Goal: Task Accomplishment & Management: Manage account settings

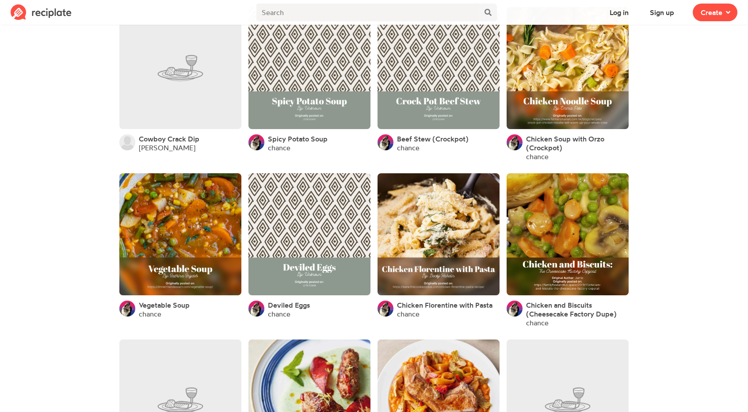
scroll to position [285, 0]
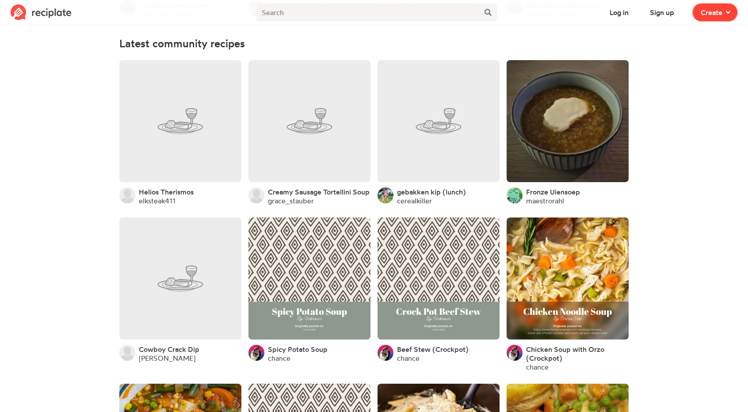
click at [726, 8] on span at bounding box center [726, 12] width 8 height 11
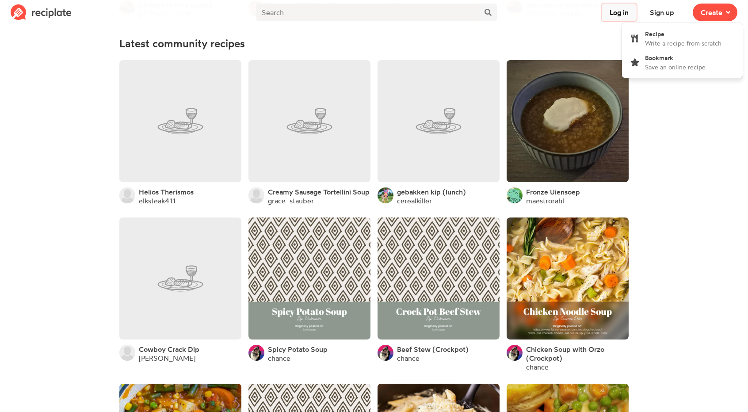
click at [613, 14] on button "Log in" at bounding box center [618, 13] width 35 height 18
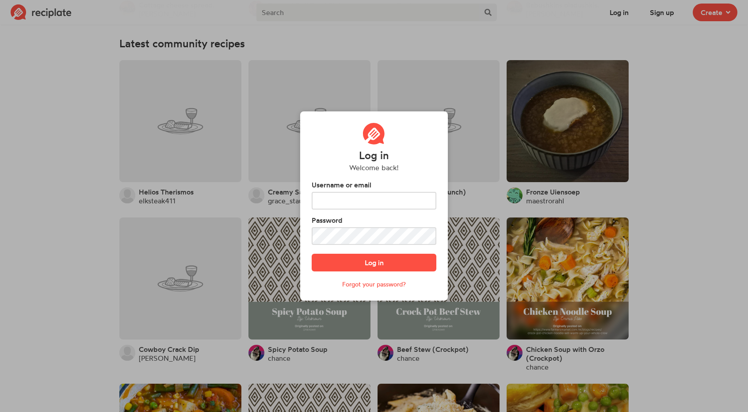
click at [657, 14] on div "Log in Welcome back! Username or email Password Log in Forgot your password?" at bounding box center [374, 206] width 748 height 412
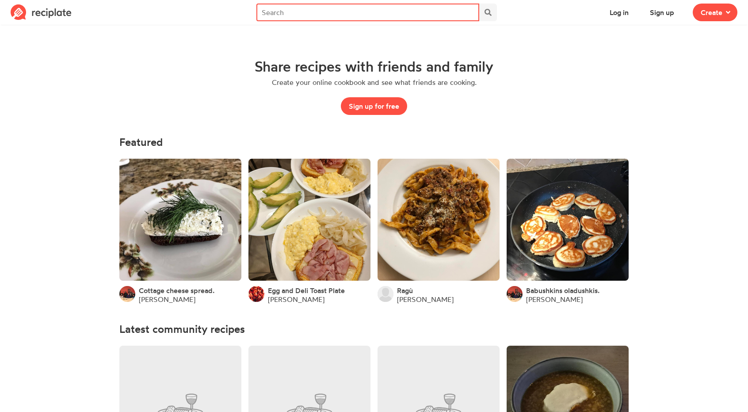
click at [350, 16] on input "text" at bounding box center [367, 13] width 223 height 18
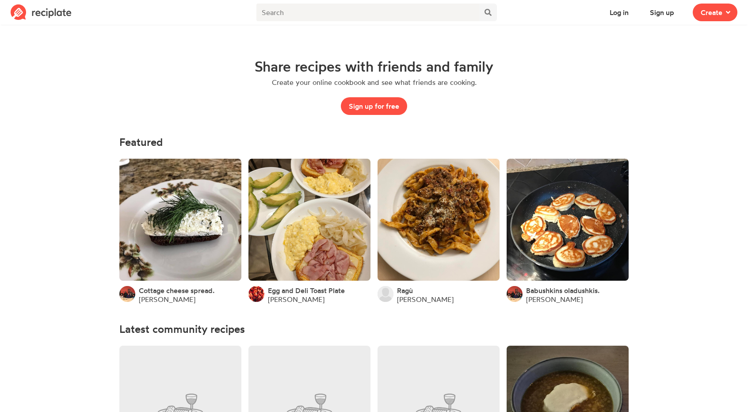
click at [44, 11] on img at bounding box center [41, 12] width 61 height 16
click at [15, 13] on img at bounding box center [41, 12] width 61 height 16
click at [727, 7] on span at bounding box center [726, 12] width 8 height 11
click at [580, 82] on div "Share recipes with friends and family Create your online cookbook and see what …" at bounding box center [374, 86] width 467 height 57
click at [162, 208] on link at bounding box center [180, 220] width 122 height 122
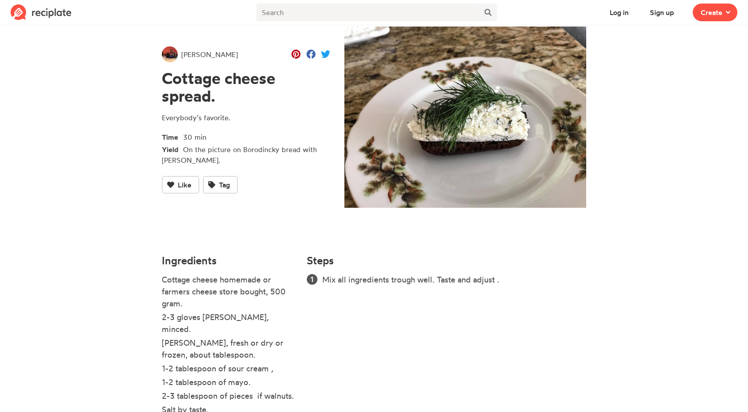
scroll to position [56, 0]
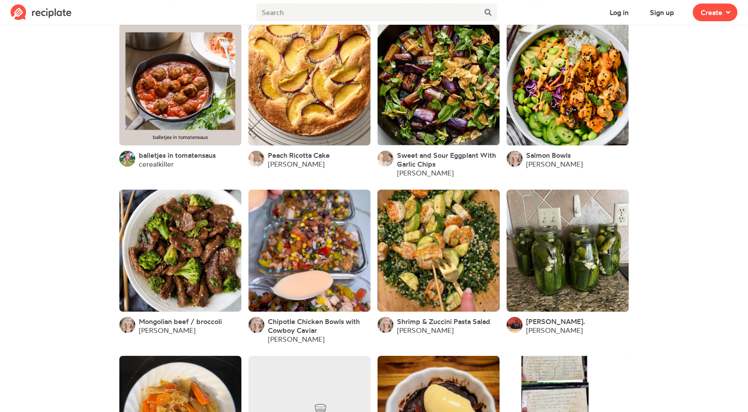
scroll to position [1236, 0]
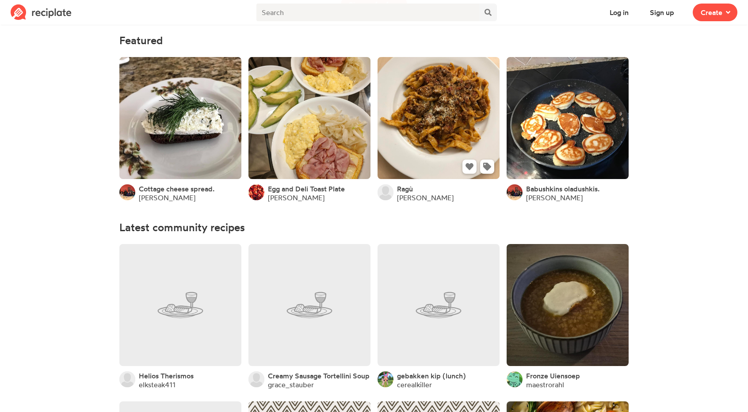
scroll to position [0, 0]
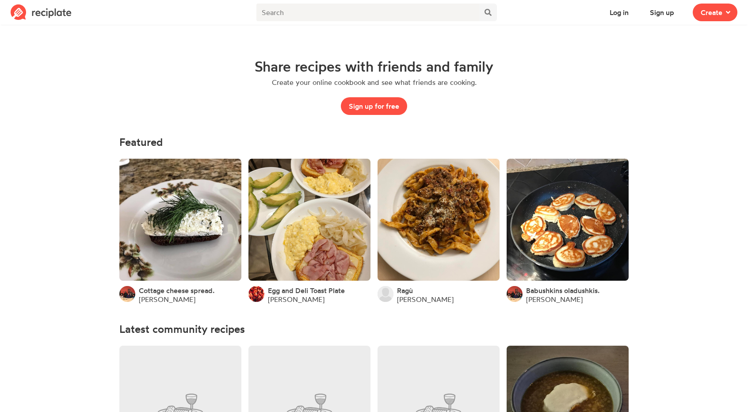
click at [208, 106] on div "Share recipes with friends and family Create your online cookbook and see what …" at bounding box center [374, 86] width 467 height 57
click at [384, 105] on button "Sign up for free" at bounding box center [374, 106] width 66 height 18
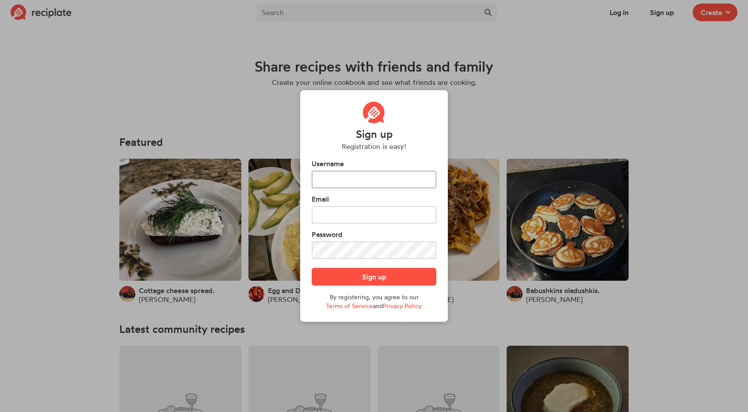
click at [349, 182] on input "text" at bounding box center [374, 180] width 125 height 18
type input "merbs07"
click at [413, 207] on input "text" at bounding box center [374, 215] width 125 height 18
type input "M"
type input "[EMAIL_ADDRESS][DOMAIN_NAME]"
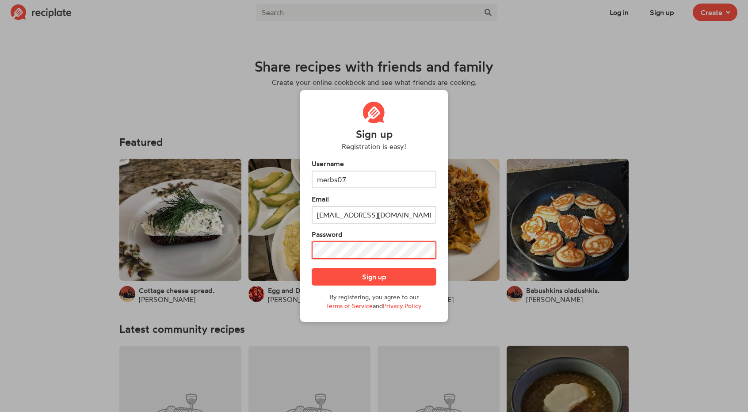
click at [312, 268] on button "Sign up" at bounding box center [374, 277] width 125 height 18
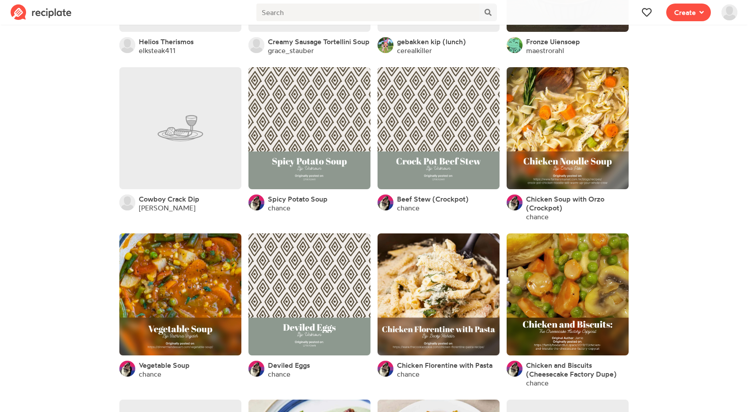
scroll to position [248, 0]
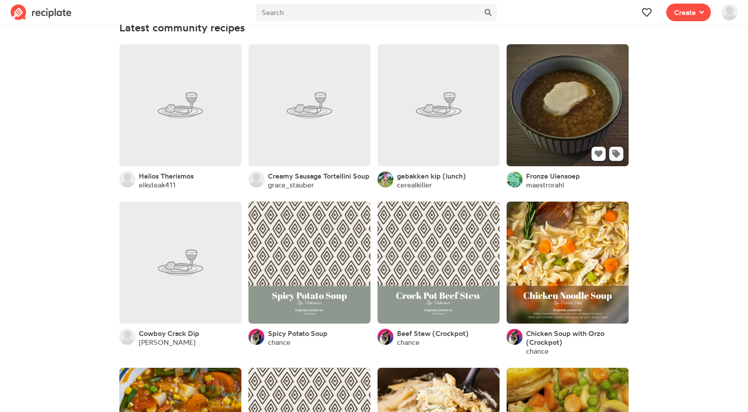
click at [616, 157] on icon at bounding box center [616, 154] width 8 height 8
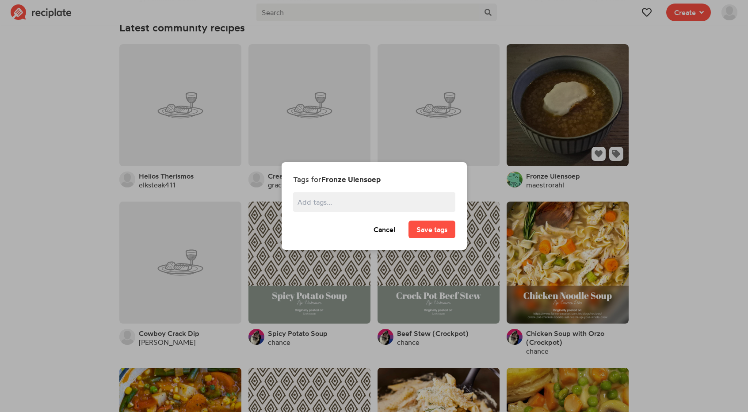
scroll to position [0, 0]
click at [388, 231] on button "Cancel" at bounding box center [384, 229] width 38 height 18
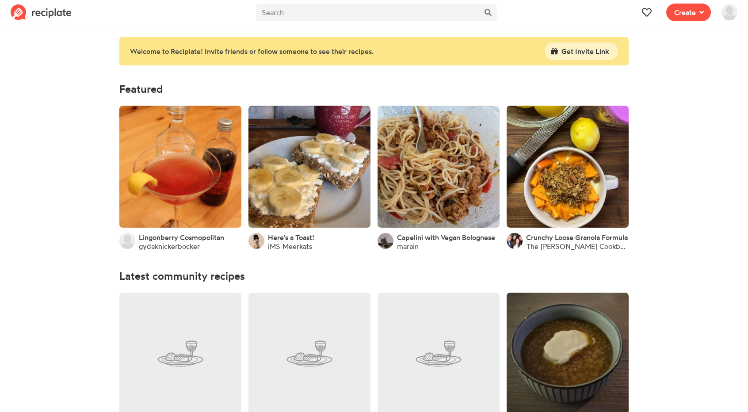
scroll to position [248, 0]
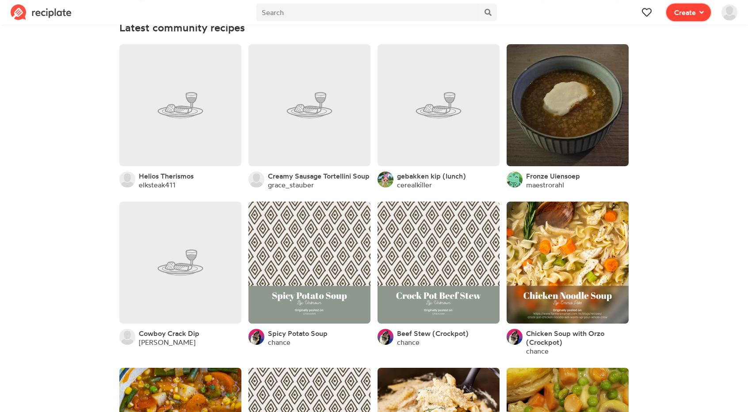
click at [681, 9] on span "Create" at bounding box center [685, 12] width 22 height 11
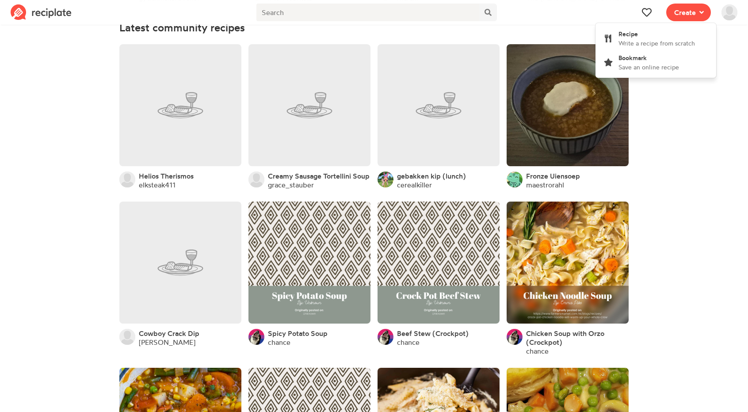
click at [726, 14] on img at bounding box center [729, 12] width 16 height 16
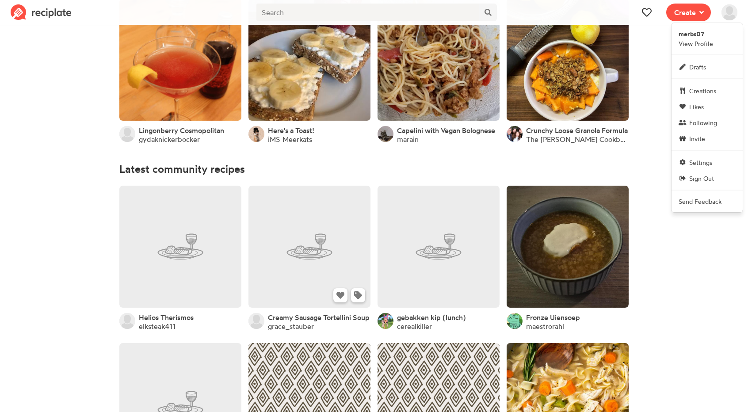
scroll to position [0, 0]
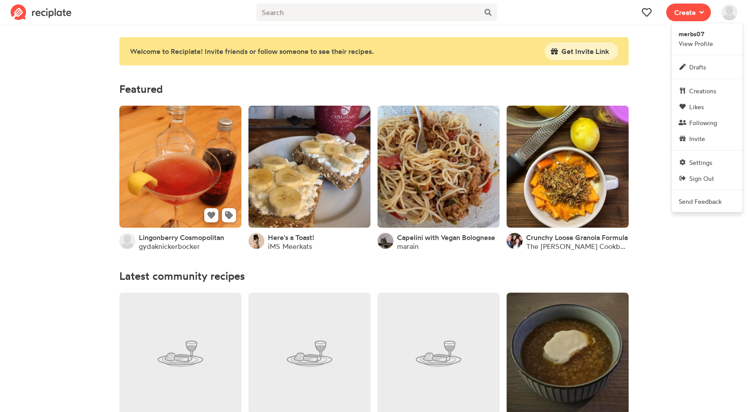
click at [195, 152] on link at bounding box center [180, 167] width 122 height 122
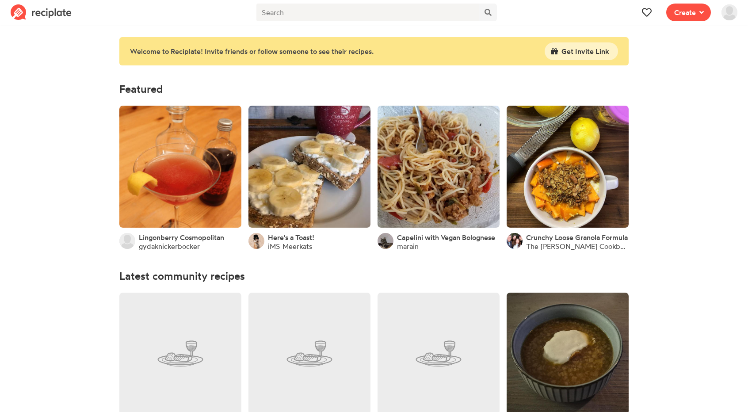
click at [724, 12] on img at bounding box center [729, 12] width 16 height 16
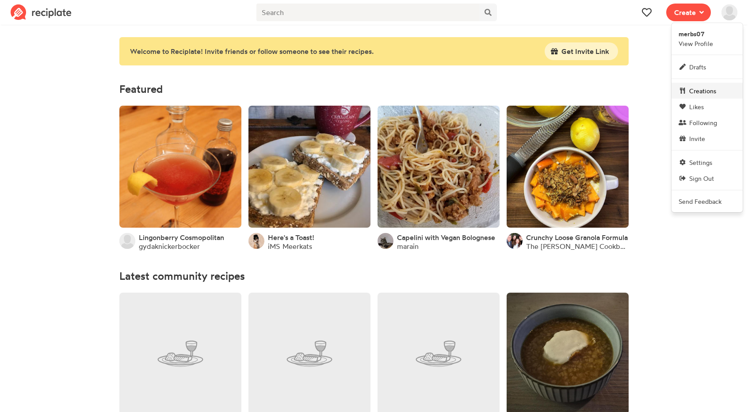
click at [707, 93] on span "Creations" at bounding box center [702, 90] width 27 height 9
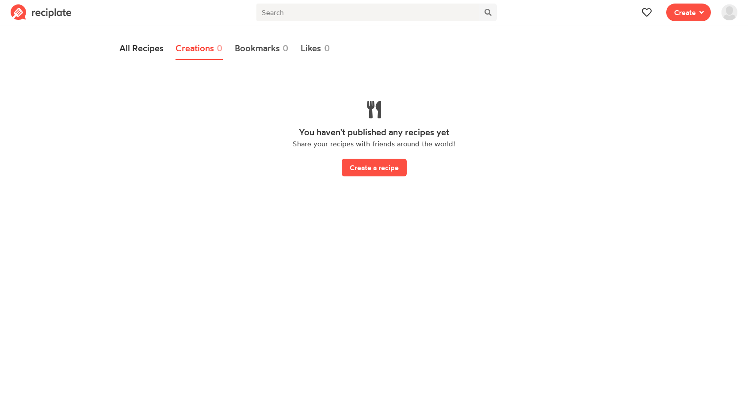
click at [130, 46] on link "All Recipes" at bounding box center [141, 48] width 44 height 23
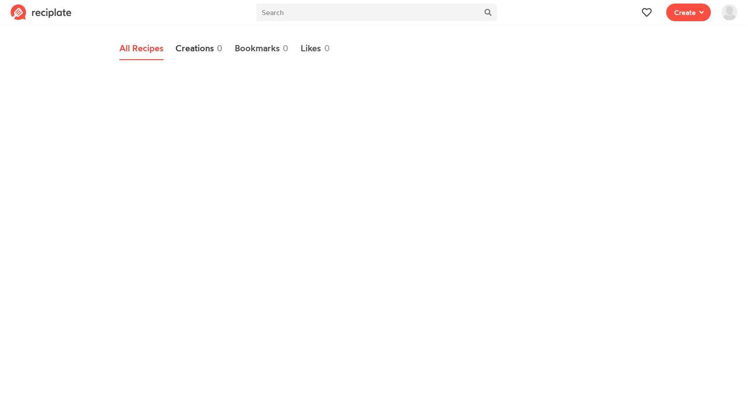
click at [206, 49] on link "Creations 0" at bounding box center [199, 48] width 48 height 23
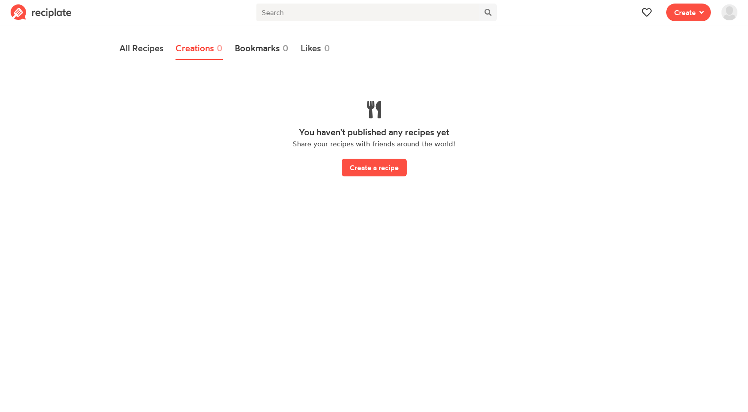
click at [252, 46] on link "Bookmarks 0" at bounding box center [262, 48] width 54 height 23
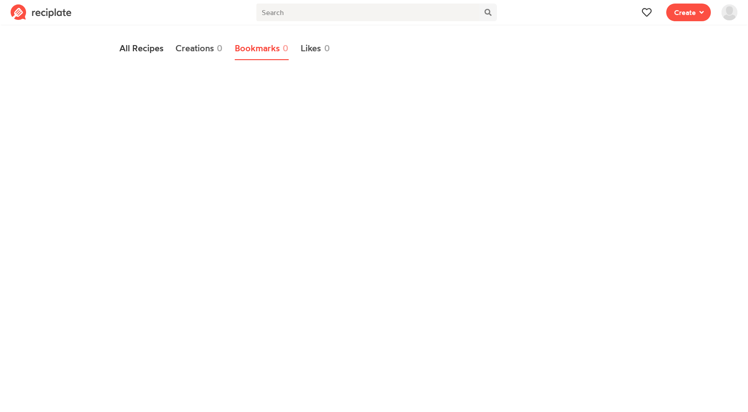
click at [129, 45] on link "All Recipes" at bounding box center [141, 48] width 44 height 23
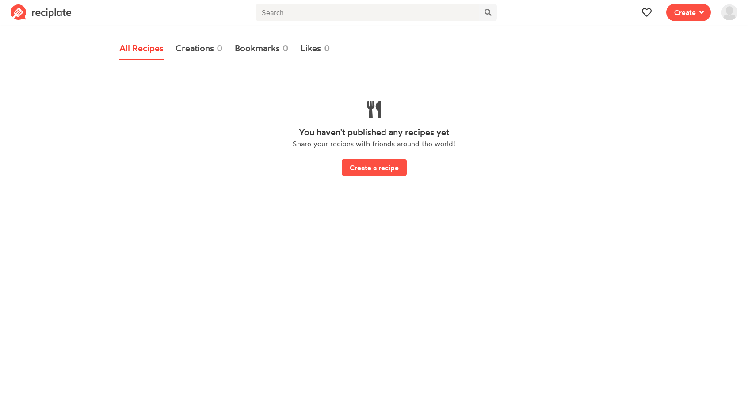
click at [733, 15] on img at bounding box center [729, 12] width 16 height 16
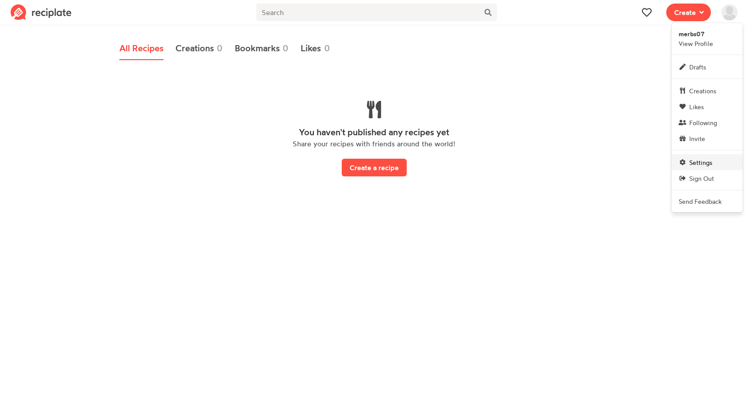
click at [714, 157] on link "Settings" at bounding box center [706, 162] width 71 height 16
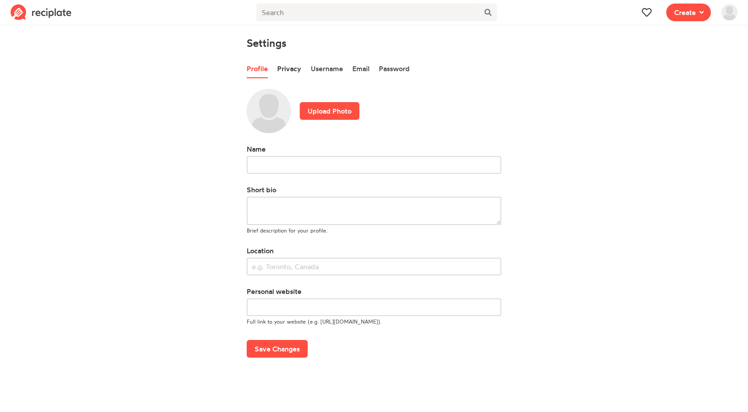
click at [293, 71] on link "Privacy" at bounding box center [289, 69] width 24 height 19
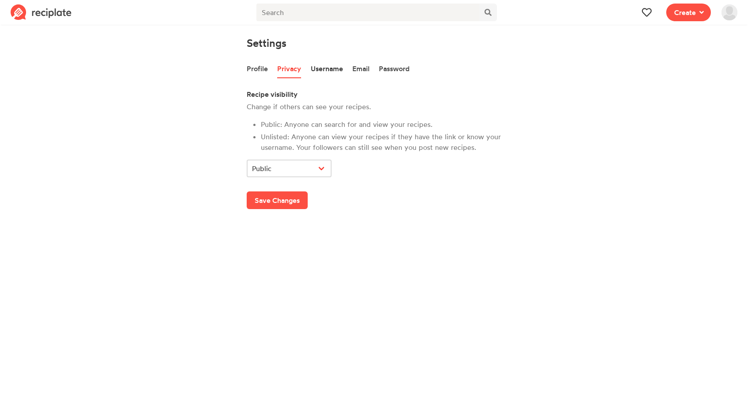
click at [317, 67] on link "Username" at bounding box center [327, 69] width 32 height 19
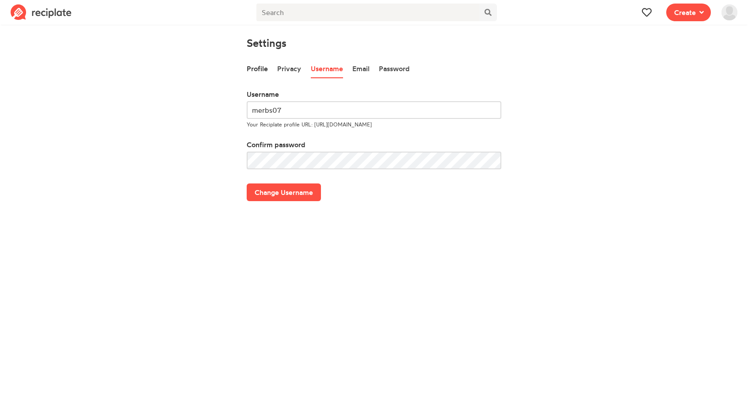
click at [249, 72] on link "Profile" at bounding box center [257, 69] width 21 height 19
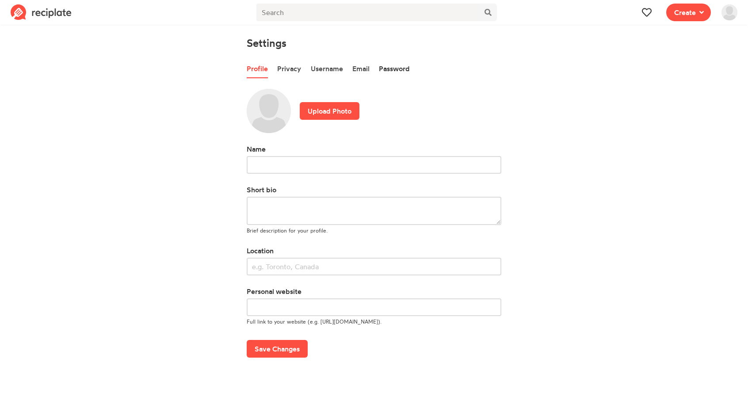
click at [386, 67] on link "Password" at bounding box center [394, 69] width 31 height 19
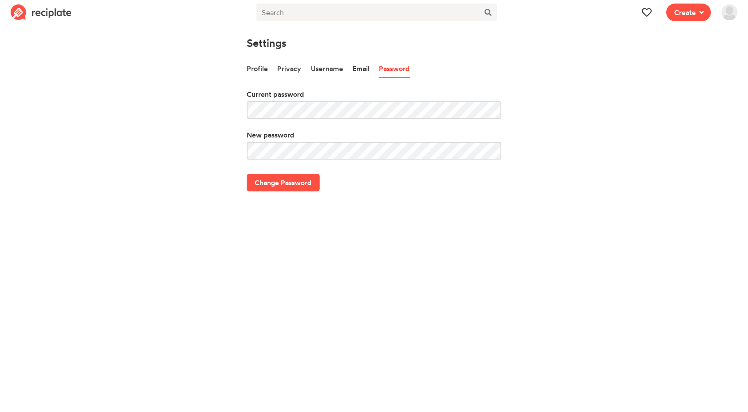
click at [364, 71] on link "Email" at bounding box center [360, 69] width 17 height 19
click at [398, 73] on link "Password" at bounding box center [394, 69] width 31 height 19
click at [355, 69] on link "Email" at bounding box center [360, 69] width 17 height 19
click at [332, 71] on link "Username" at bounding box center [327, 69] width 32 height 19
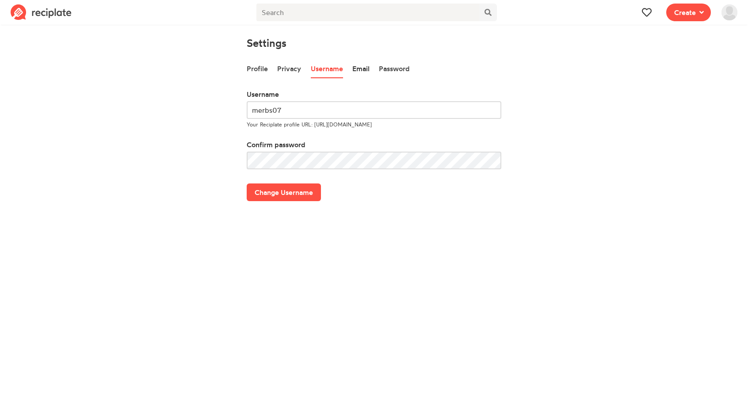
click at [358, 71] on link "Email" at bounding box center [360, 69] width 17 height 19
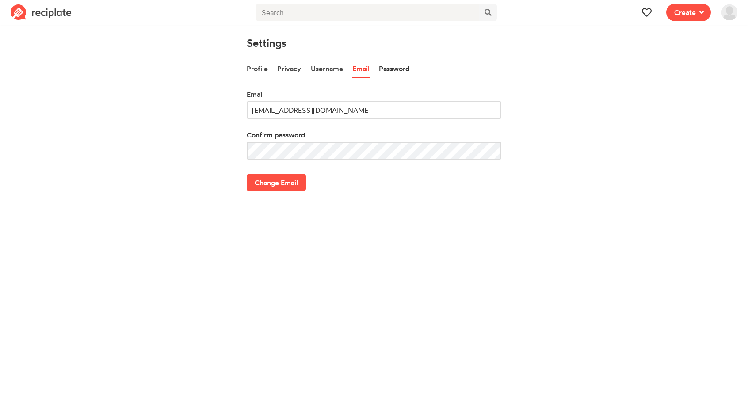
click at [379, 70] on link "Password" at bounding box center [394, 69] width 31 height 19
click at [353, 70] on link "Email" at bounding box center [360, 69] width 17 height 19
click at [338, 71] on link "Username" at bounding box center [327, 69] width 32 height 19
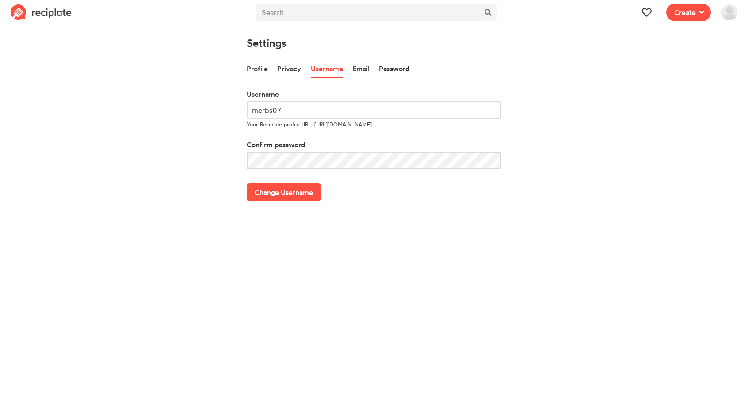
click at [382, 71] on link "Password" at bounding box center [394, 69] width 31 height 19
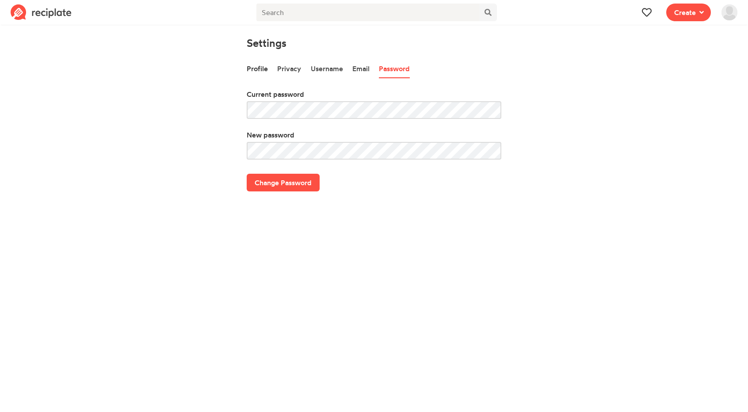
click at [263, 68] on link "Profile" at bounding box center [257, 69] width 21 height 19
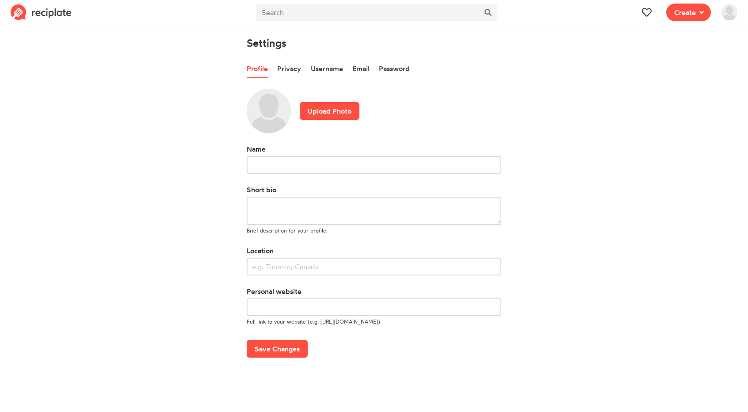
click at [733, 8] on img at bounding box center [729, 12] width 16 height 16
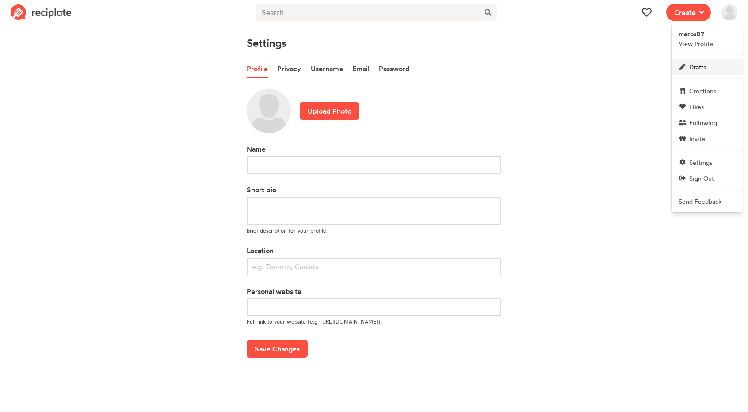
click at [724, 63] on link "Drafts" at bounding box center [706, 67] width 71 height 16
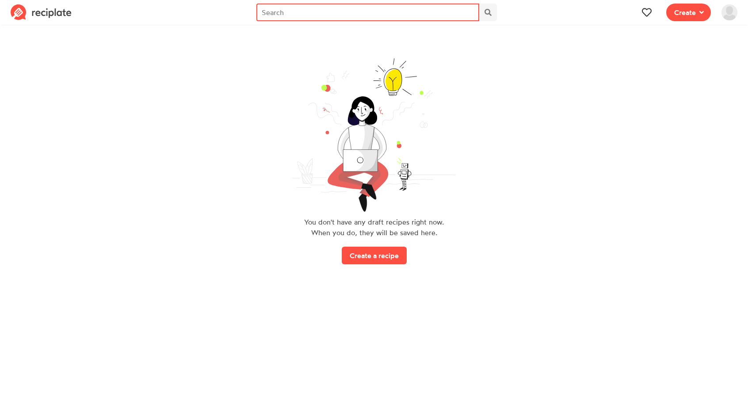
click at [440, 14] on input "text" at bounding box center [367, 13] width 223 height 18
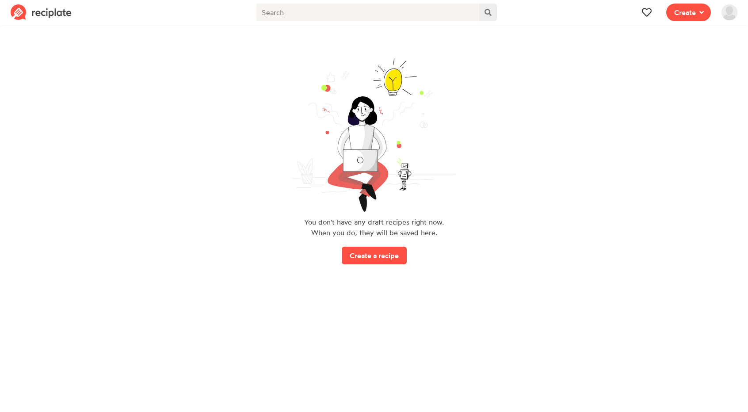
click at [486, 14] on icon at bounding box center [487, 12] width 7 height 7
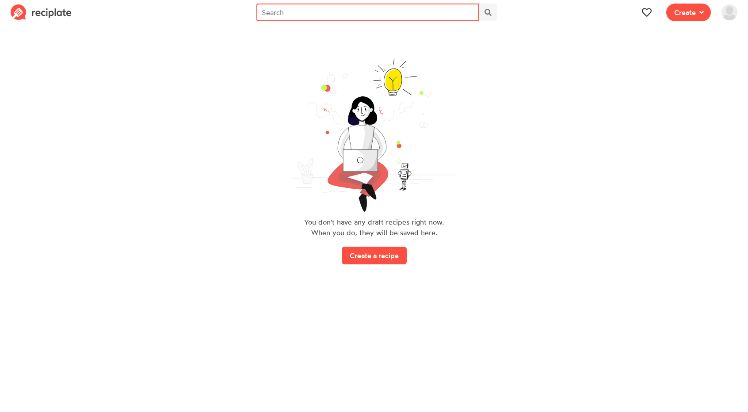
click at [444, 15] on input "text" at bounding box center [367, 13] width 223 height 18
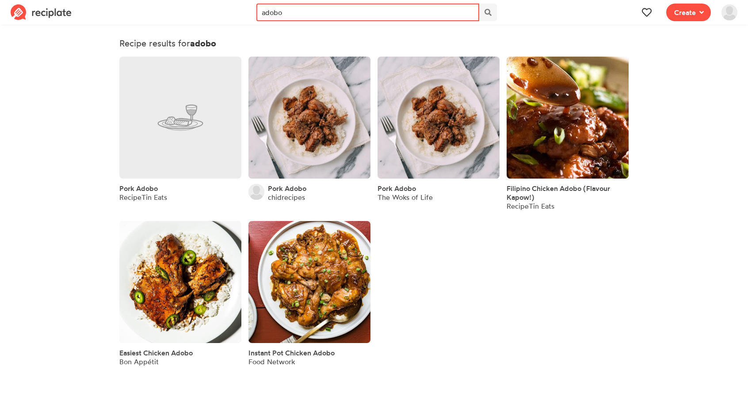
click at [447, 15] on input "adobo" at bounding box center [367, 13] width 223 height 18
type input "a"
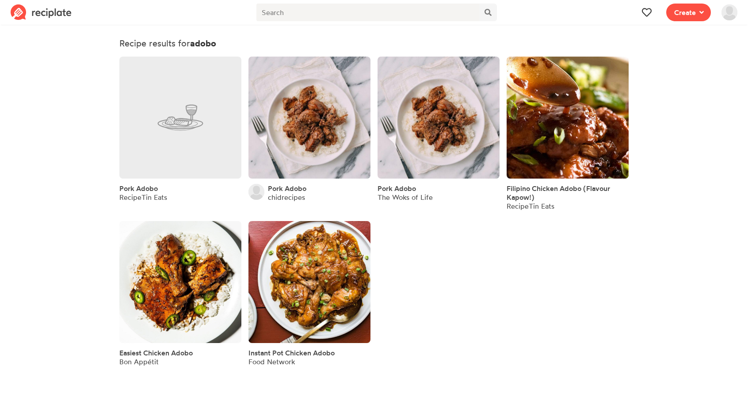
click at [525, 15] on div "Create Recipe Write a recipe from scratch Bookmark Save an online recipe merbs0…" at bounding box center [620, 12] width 244 height 25
click at [732, 15] on img at bounding box center [729, 12] width 16 height 16
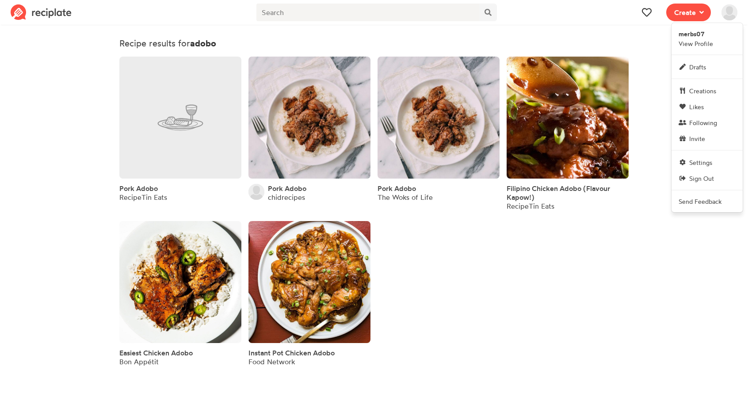
click at [662, 49] on section "Recipe results for adobo Pork Adobo RecipeTin Eats Pork Adobo chidrecipes Pork …" at bounding box center [374, 201] width 748 height 357
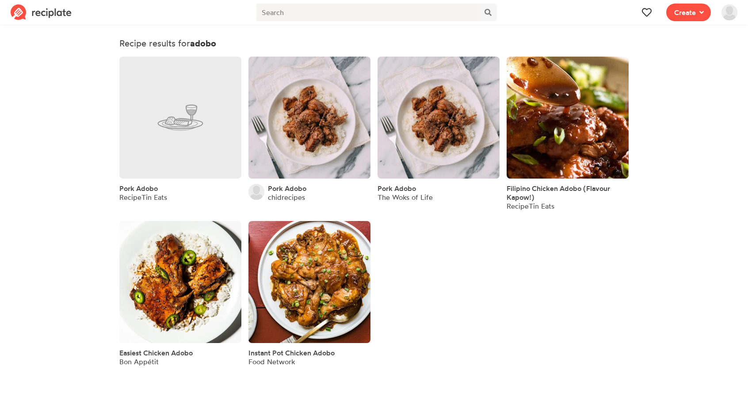
click at [33, 13] on img at bounding box center [41, 12] width 61 height 16
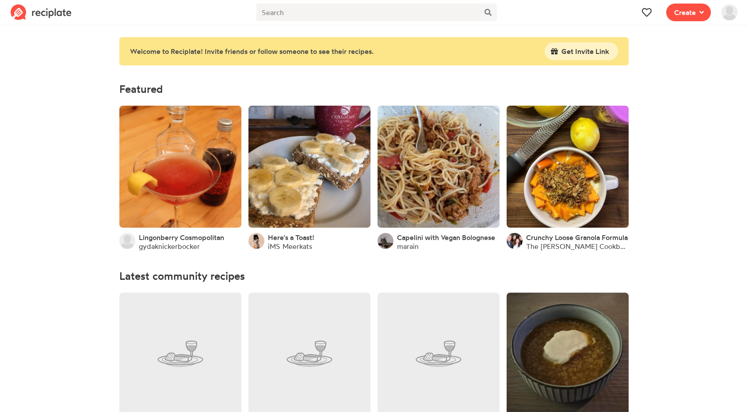
click at [733, 18] on img at bounding box center [729, 12] width 16 height 16
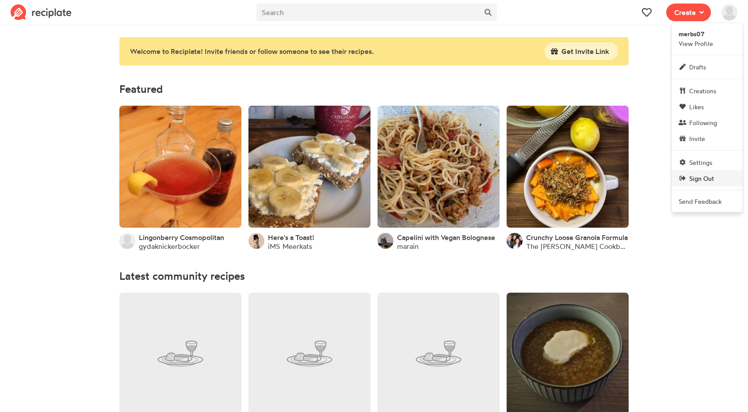
click at [701, 177] on span "Sign Out" at bounding box center [701, 178] width 25 height 9
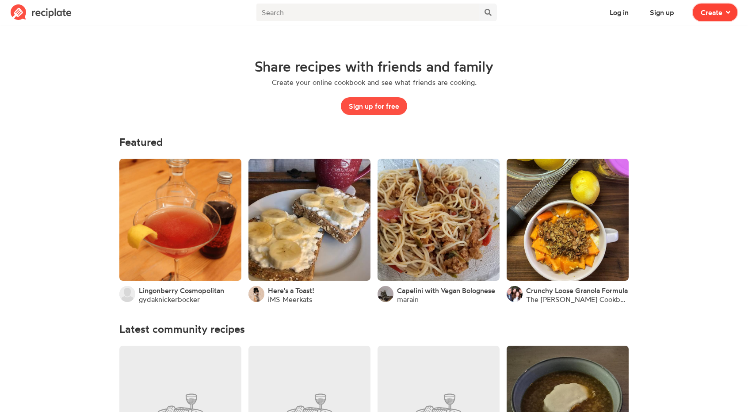
click at [722, 10] on span at bounding box center [726, 12] width 8 height 11
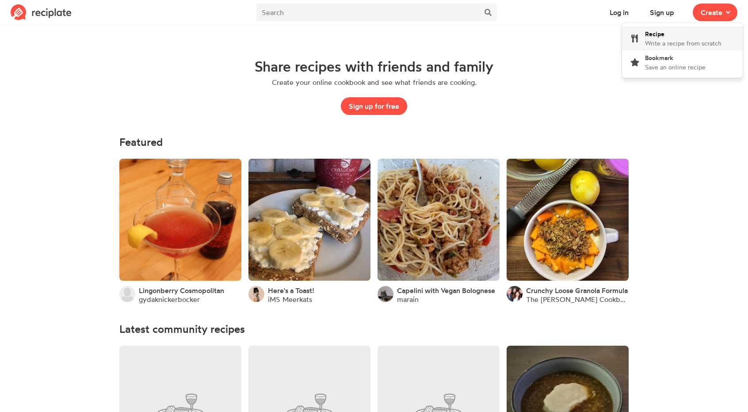
click at [709, 37] on div "Recipe Write a recipe from scratch" at bounding box center [683, 38] width 76 height 19
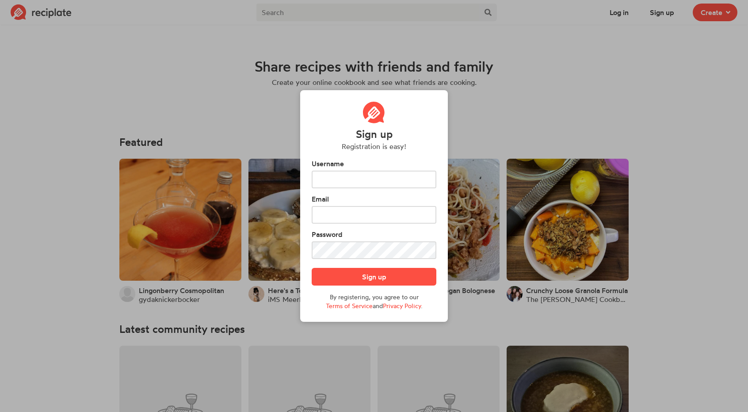
click at [626, 91] on div "Sign up Registration is easy! Username Email Password Sign up By registering, y…" at bounding box center [374, 206] width 748 height 412
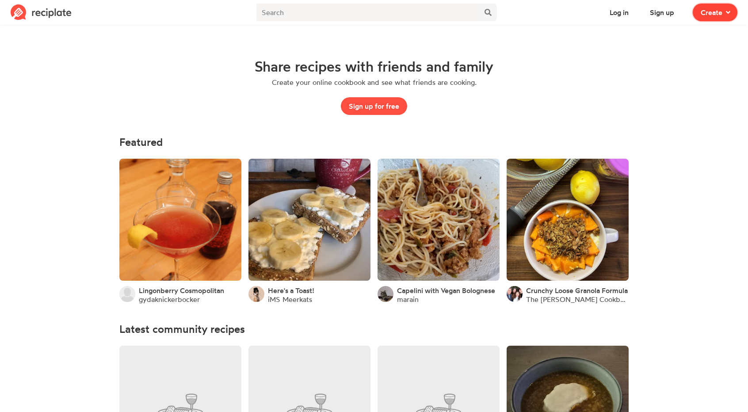
click at [696, 14] on button "Create" at bounding box center [714, 13] width 45 height 18
click at [596, 56] on div "Share recipes with friends and family Create your online cookbook and see what …" at bounding box center [373, 86] width 509 height 99
click at [626, 12] on button "Log in" at bounding box center [618, 13] width 35 height 18
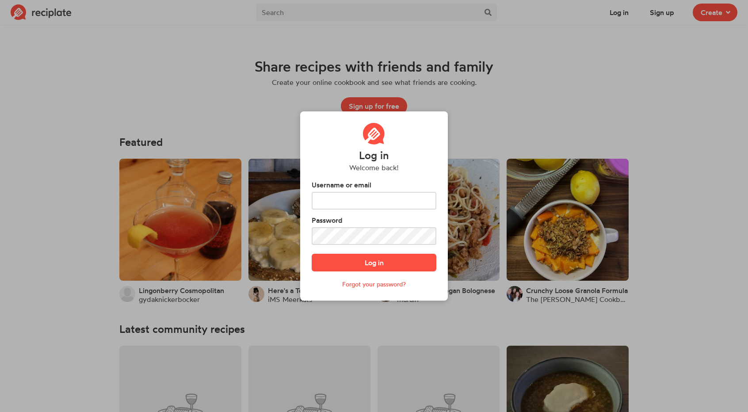
click at [568, 69] on div "Log in Welcome back! Username or email Password Log in Forgot your password?" at bounding box center [374, 206] width 748 height 412
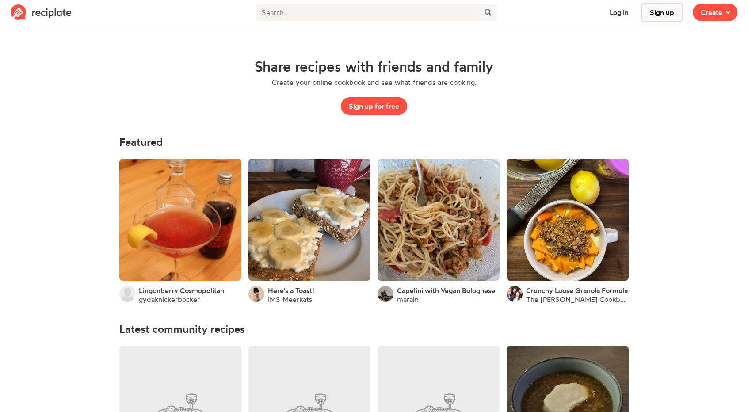
click at [663, 11] on button "Sign up" at bounding box center [662, 13] width 40 height 18
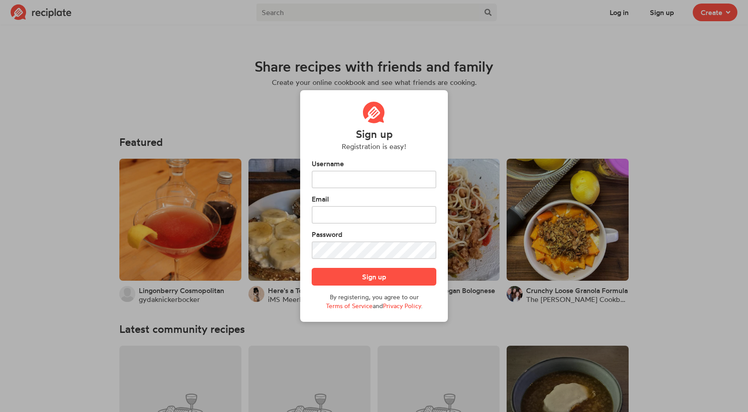
click at [654, 72] on div "Sign up Registration is easy! Username Email Password Sign up By registering, y…" at bounding box center [374, 206] width 748 height 412
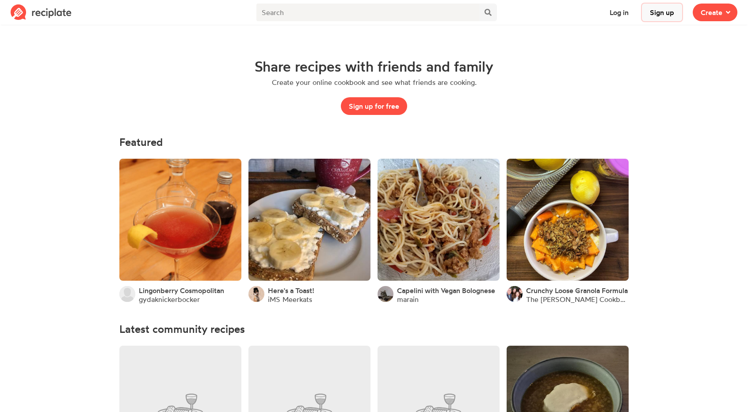
click at [666, 17] on button "Sign up" at bounding box center [662, 13] width 40 height 18
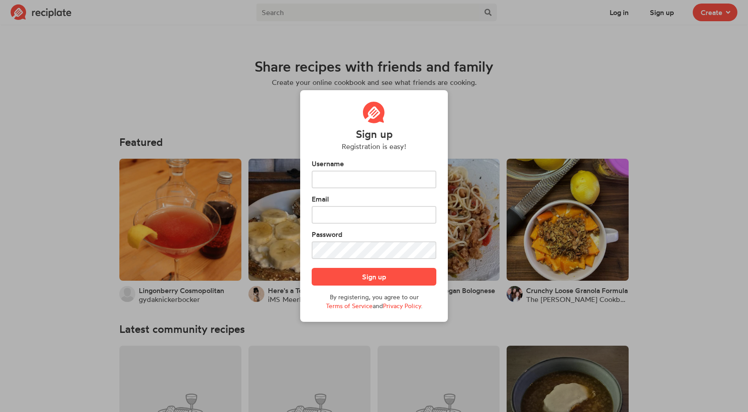
click at [599, 24] on div "Sign up Registration is easy! Username Email Password Sign up By registering, y…" at bounding box center [374, 206] width 748 height 412
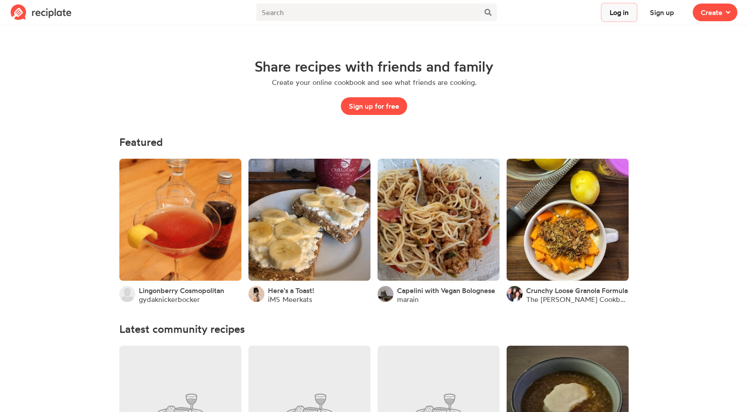
click at [620, 10] on button "Log in" at bounding box center [618, 13] width 35 height 18
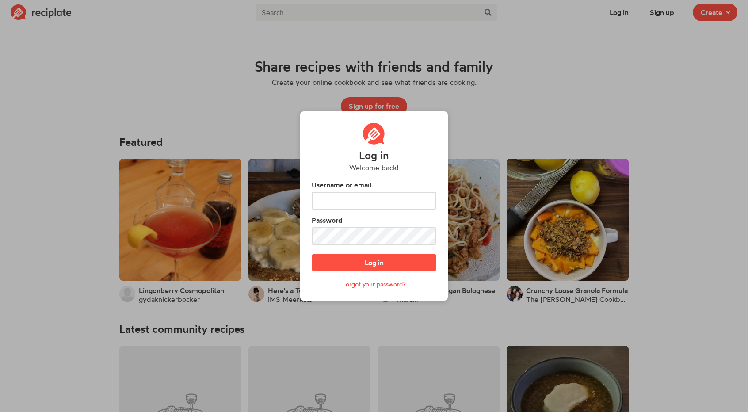
drag, startPoint x: 607, startPoint y: 99, endPoint x: 616, endPoint y: 82, distance: 18.8
click at [609, 97] on div "Log in Welcome back! Username or email Password Log in Forgot your password?" at bounding box center [374, 206] width 748 height 412
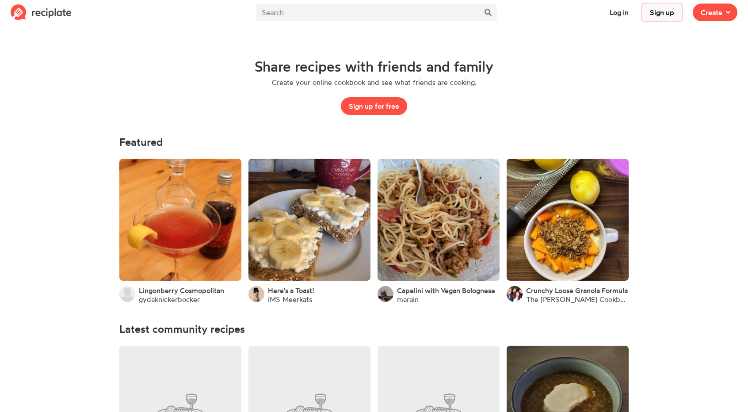
click at [656, 16] on button "Sign up" at bounding box center [662, 13] width 40 height 18
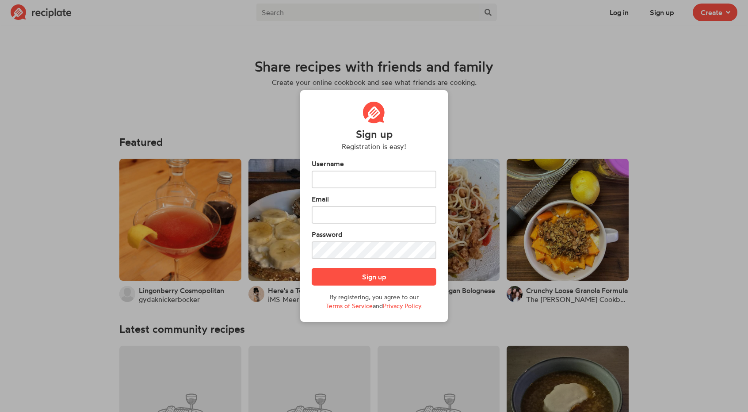
click at [617, 114] on div "Sign up Registration is easy! Username Email Password Sign up By registering, y…" at bounding box center [374, 206] width 748 height 412
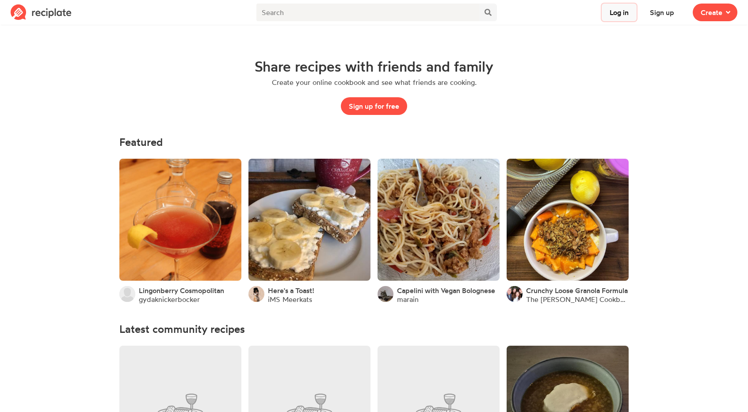
click at [627, 16] on button "Log in" at bounding box center [618, 13] width 35 height 18
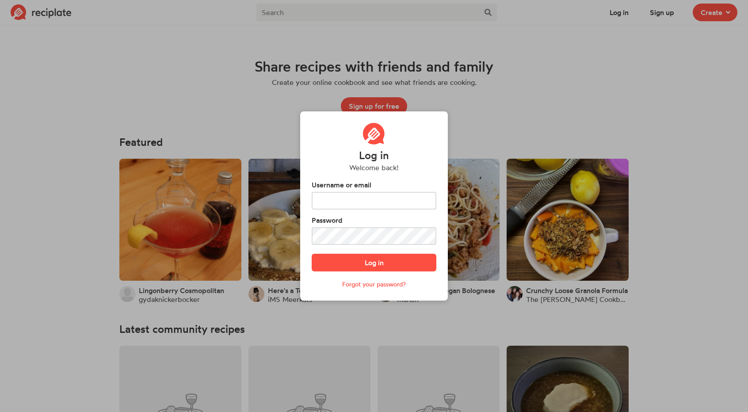
click at [667, 5] on div "Log in Welcome back! Username or email Password Log in Forgot your password?" at bounding box center [374, 206] width 748 height 412
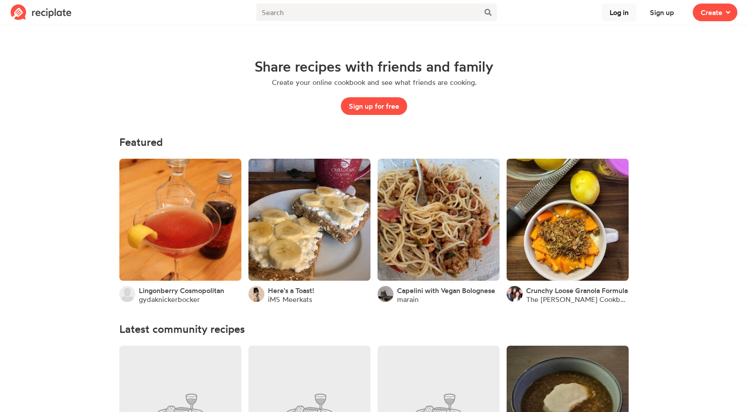
drag, startPoint x: 599, startPoint y: 8, endPoint x: 606, endPoint y: 9, distance: 7.1
click at [599, 8] on div "Log in Sign up" at bounding box center [641, 12] width 91 height 25
click at [618, 12] on button "Log in" at bounding box center [618, 13] width 35 height 18
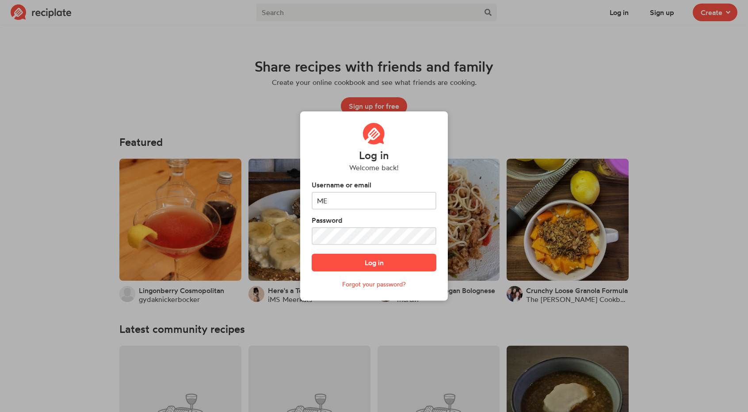
type input "M"
type input "merbs07"
click at [312, 254] on button "Log in" at bounding box center [374, 263] width 125 height 18
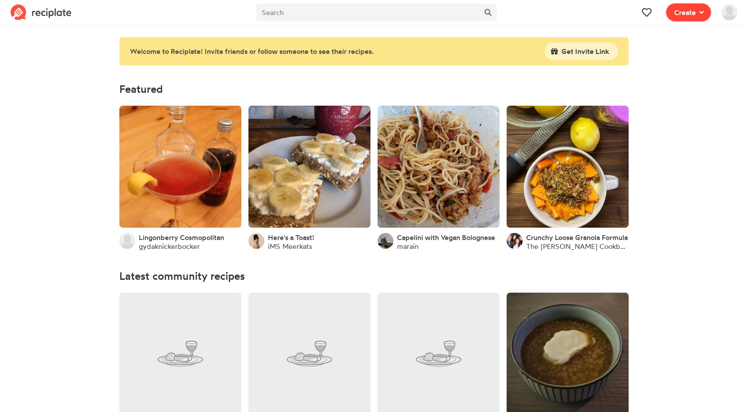
click at [703, 13] on icon at bounding box center [701, 12] width 4 height 7
click at [724, 13] on img at bounding box center [729, 12] width 16 height 16
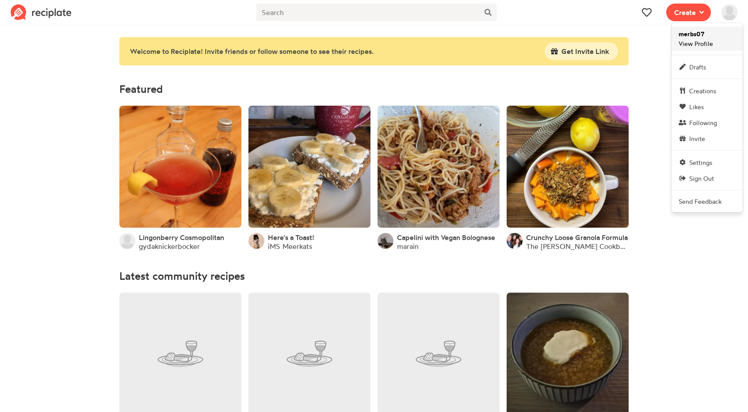
click at [686, 36] on strong "merbs07" at bounding box center [691, 34] width 26 height 8
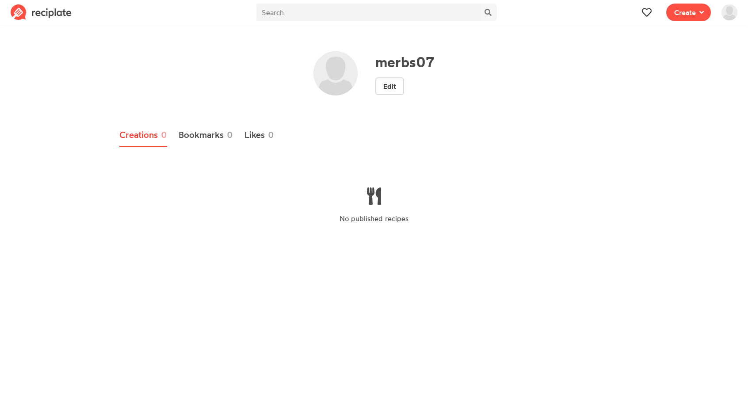
click at [28, 23] on link at bounding box center [41, 12] width 72 height 25
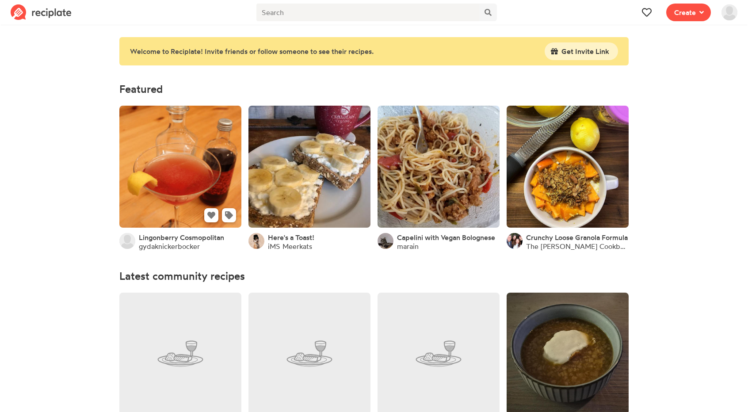
click at [179, 198] on link at bounding box center [180, 167] width 122 height 122
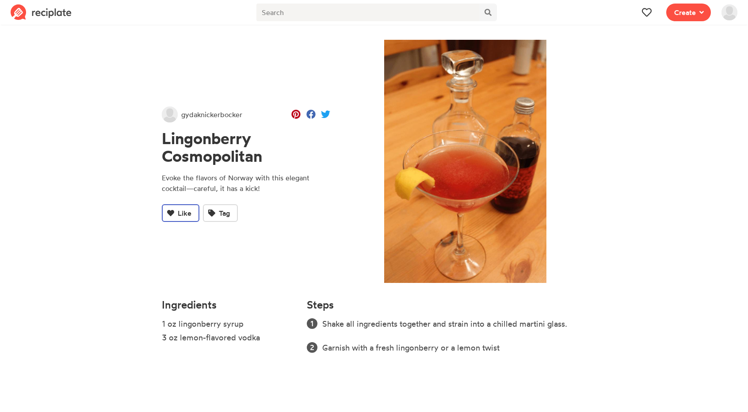
click at [181, 215] on span "Like" at bounding box center [185, 213] width 14 height 11
click at [680, 14] on span "Create" at bounding box center [685, 12] width 22 height 11
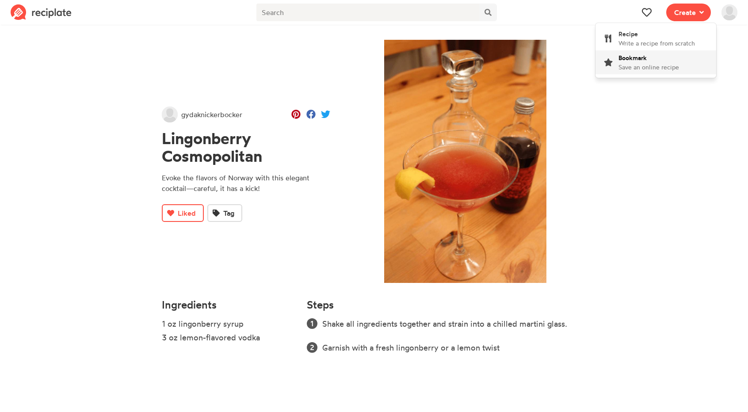
click at [672, 60] on div "Bookmark Save an online recipe" at bounding box center [648, 62] width 61 height 19
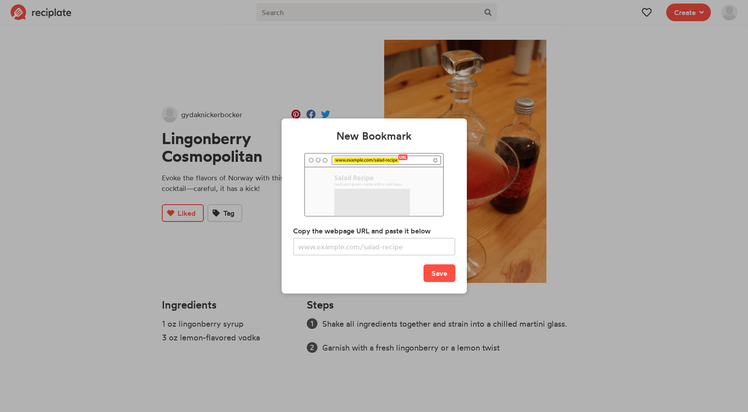
click at [656, 160] on div "New Bookmark Copy the webpage URL and paste it below Save" at bounding box center [374, 206] width 748 height 412
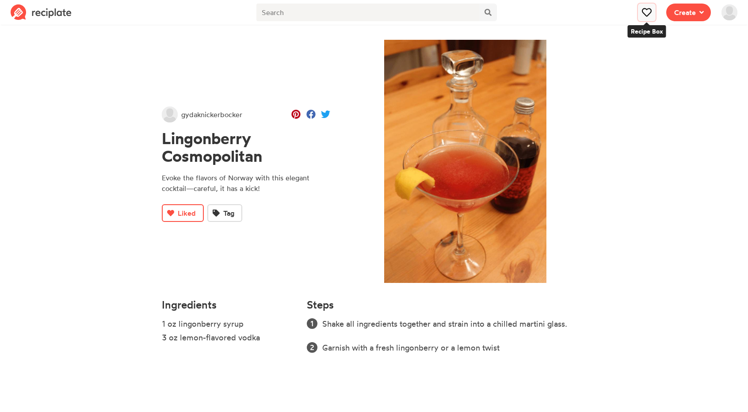
click at [647, 11] on icon at bounding box center [646, 12] width 9 height 9
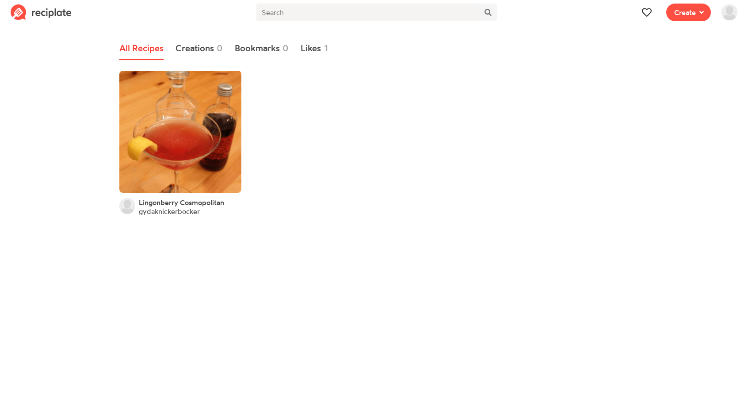
click at [723, 17] on img at bounding box center [729, 12] width 16 height 16
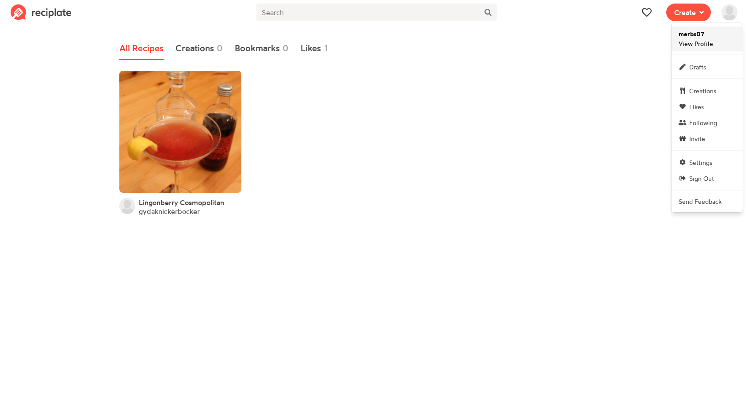
click at [705, 37] on span "merbs07 View Profile" at bounding box center [695, 38] width 34 height 19
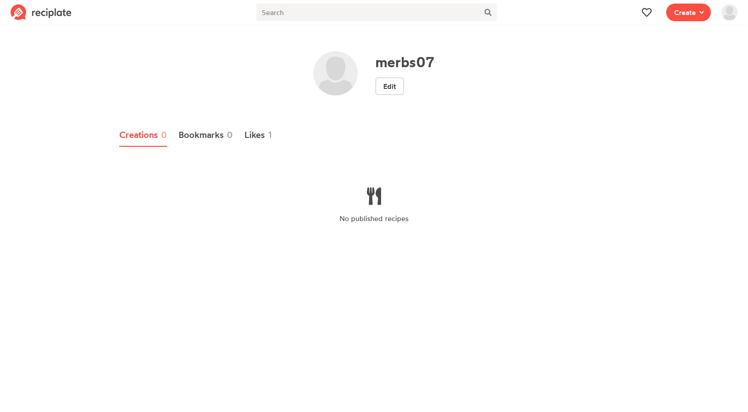
click at [56, 14] on img at bounding box center [41, 12] width 61 height 16
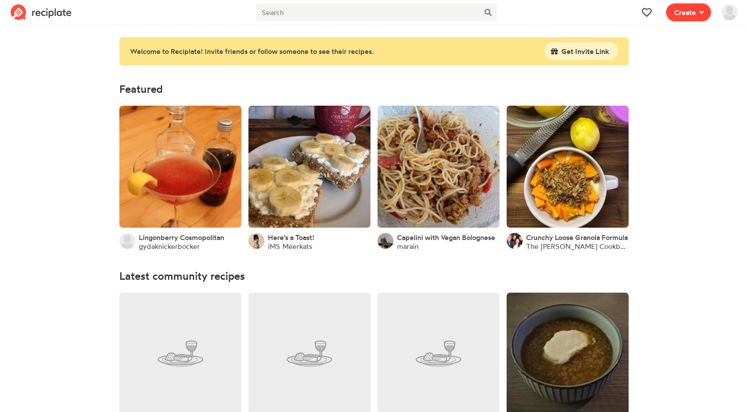
click at [707, 15] on button "Create" at bounding box center [688, 13] width 45 height 18
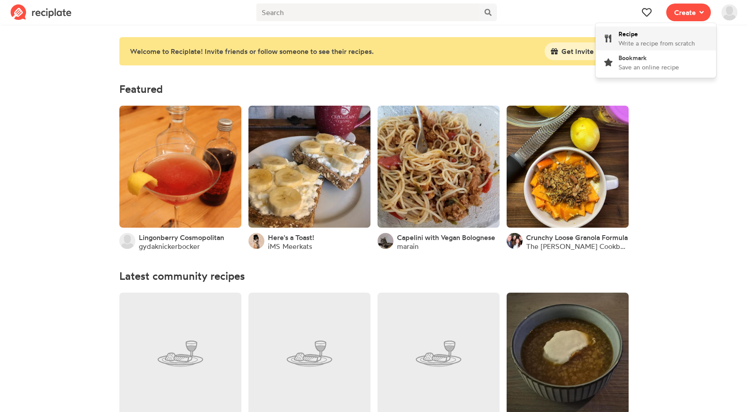
click at [688, 43] on span "Write a recipe from scratch" at bounding box center [656, 43] width 76 height 8
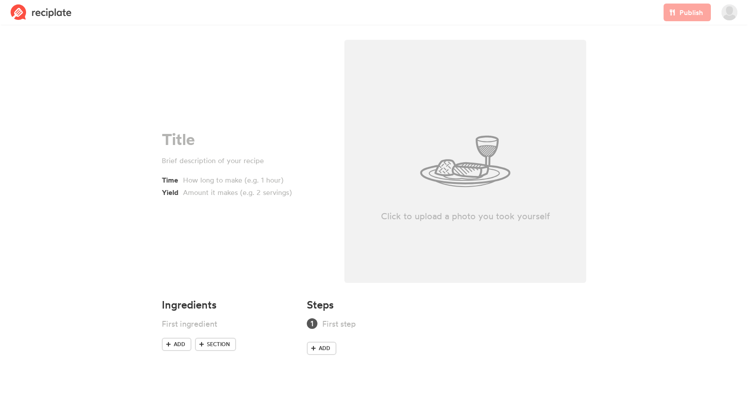
click at [731, 17] on img at bounding box center [729, 12] width 16 height 16
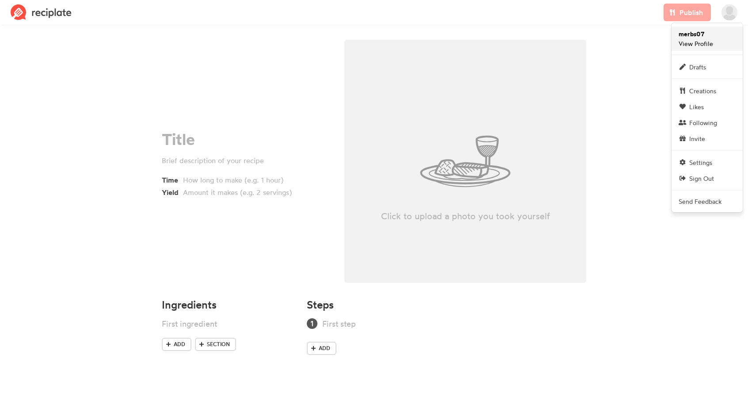
click at [712, 42] on link "merbs07 View Profile" at bounding box center [706, 39] width 71 height 24
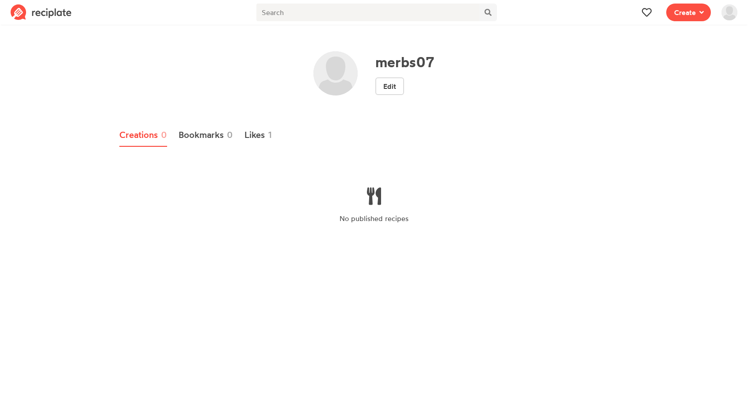
click at [730, 8] on img at bounding box center [729, 12] width 16 height 16
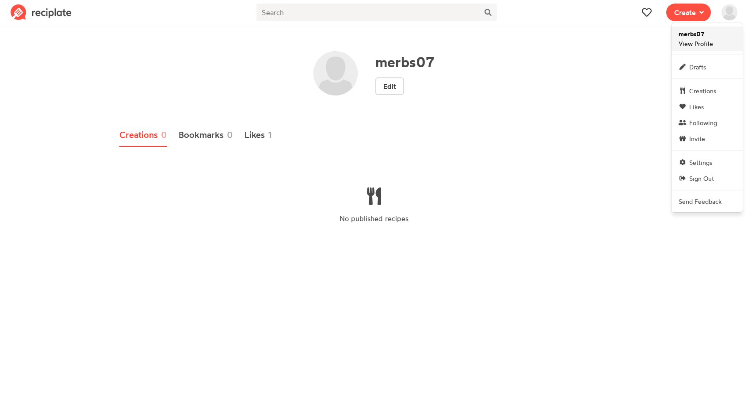
click at [718, 37] on link "merbs07 View Profile" at bounding box center [706, 39] width 71 height 24
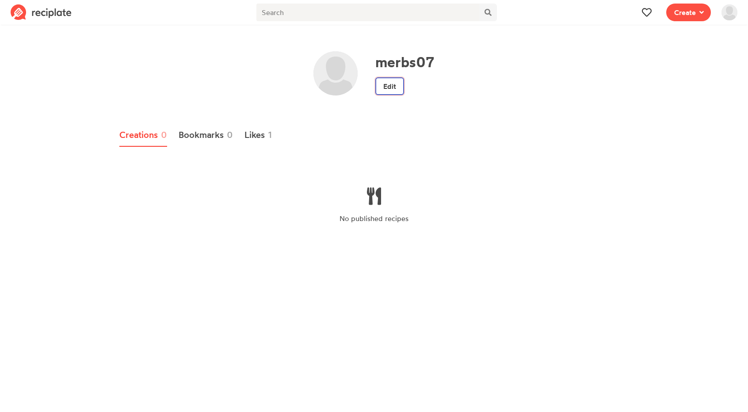
click at [392, 85] on link "Edit" at bounding box center [389, 86] width 29 height 18
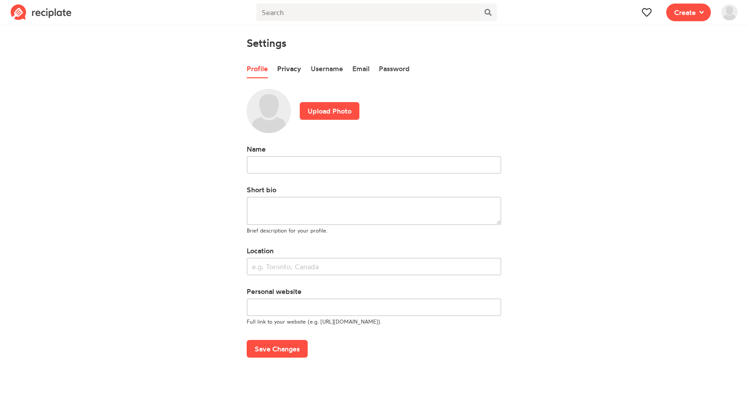
click at [296, 71] on link "Privacy" at bounding box center [289, 69] width 24 height 19
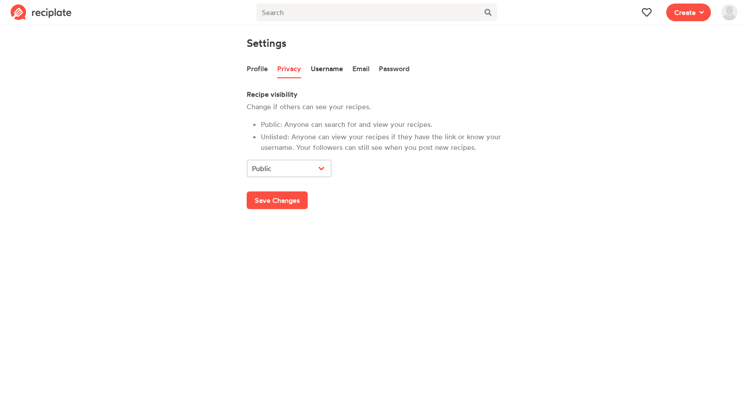
click at [318, 66] on link "Username" at bounding box center [327, 69] width 32 height 19
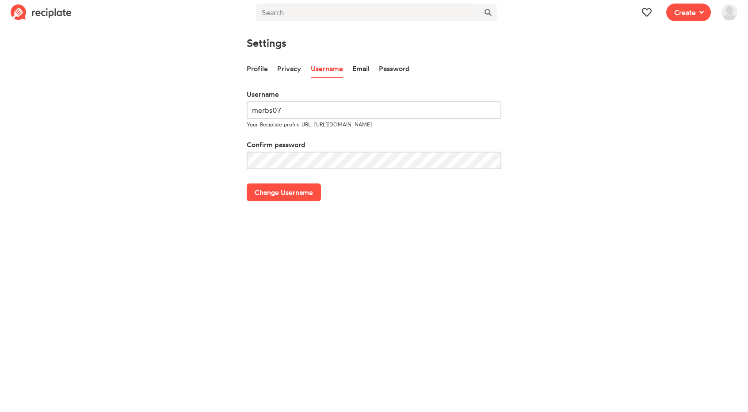
click at [360, 68] on link "Email" at bounding box center [360, 69] width 17 height 19
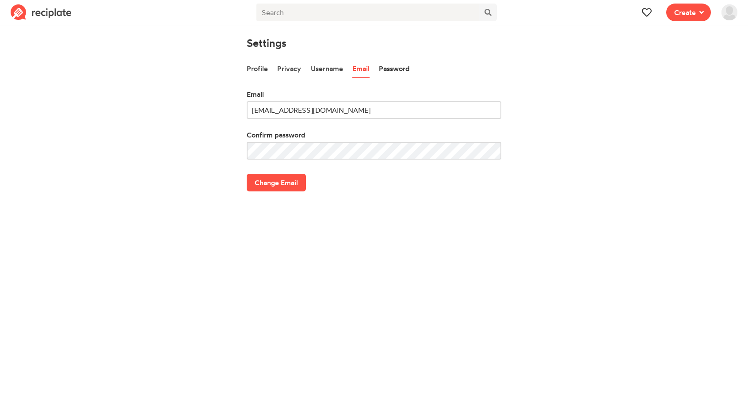
click at [389, 67] on link "Password" at bounding box center [394, 69] width 31 height 19
click at [364, 70] on link "Email" at bounding box center [360, 69] width 17 height 19
click at [318, 67] on link "Username" at bounding box center [327, 69] width 32 height 19
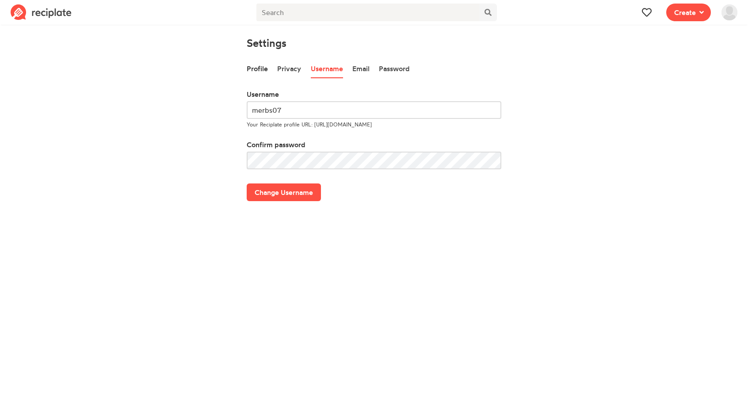
click at [265, 68] on link "Profile" at bounding box center [257, 69] width 21 height 19
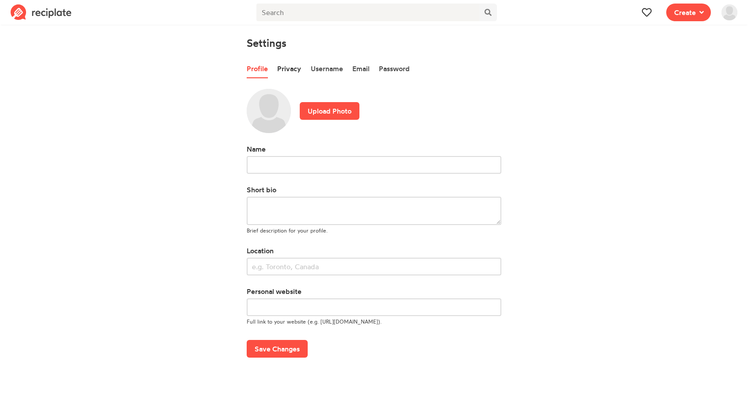
click at [285, 61] on link "Privacy" at bounding box center [289, 69] width 24 height 19
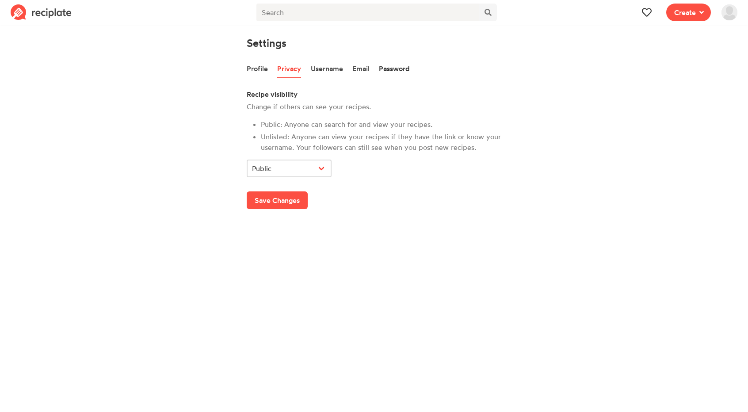
click at [408, 66] on link "Password" at bounding box center [394, 69] width 31 height 19
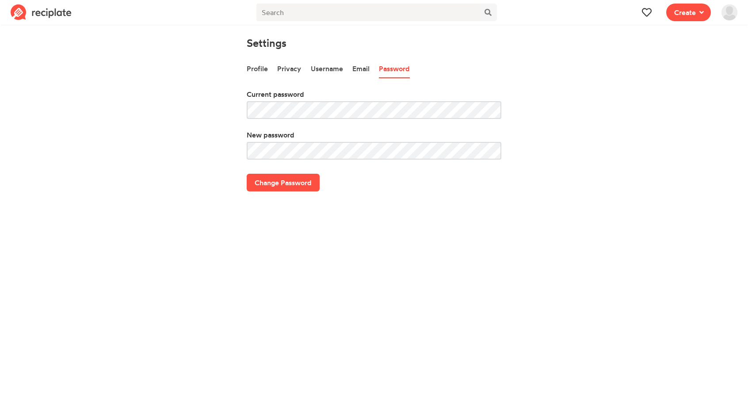
click at [349, 72] on ul "Profile Privacy Username Email Password" at bounding box center [374, 69] width 255 height 19
click at [356, 68] on link "Email" at bounding box center [360, 69] width 17 height 19
click at [337, 69] on link "Username" at bounding box center [327, 69] width 32 height 19
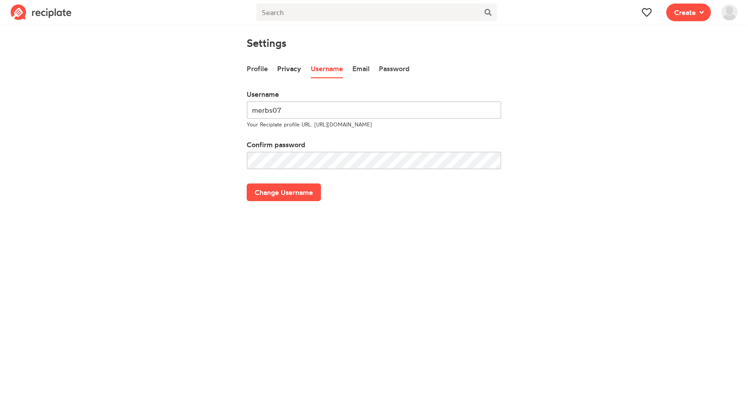
click at [292, 70] on link "Privacy" at bounding box center [289, 69] width 24 height 19
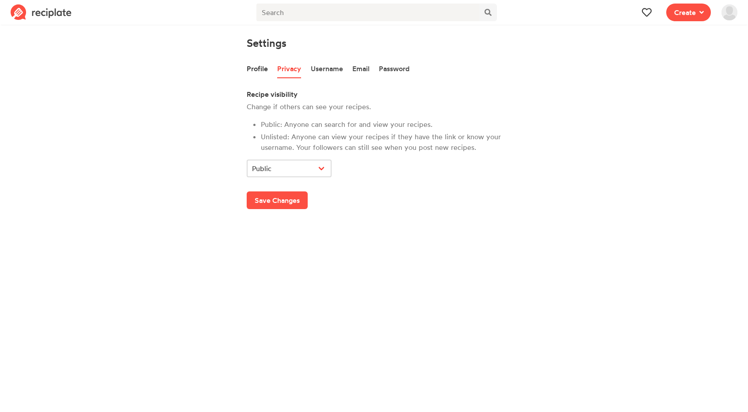
click at [247, 68] on link "Profile" at bounding box center [257, 69] width 21 height 19
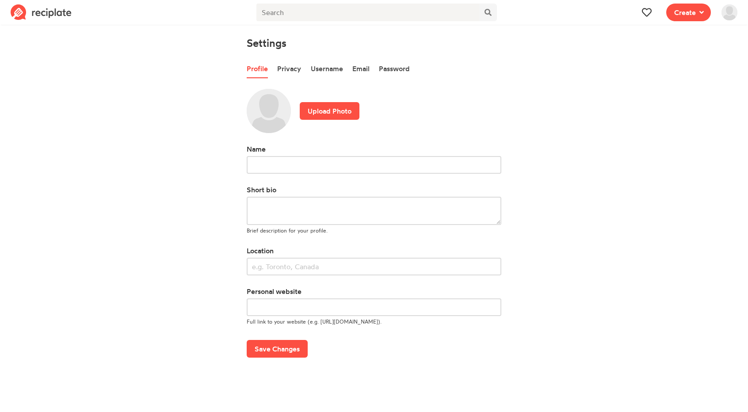
click at [733, 13] on img at bounding box center [729, 12] width 16 height 16
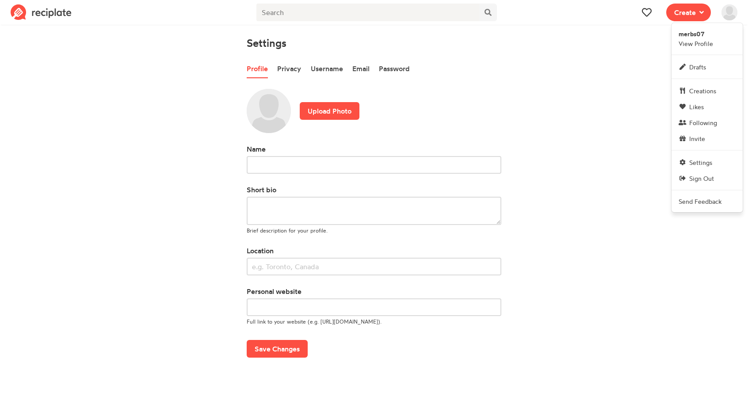
click at [613, 159] on section "Settings Profile Privacy Username Email Password Upload Photo Name Short bio Br…" at bounding box center [374, 197] width 748 height 349
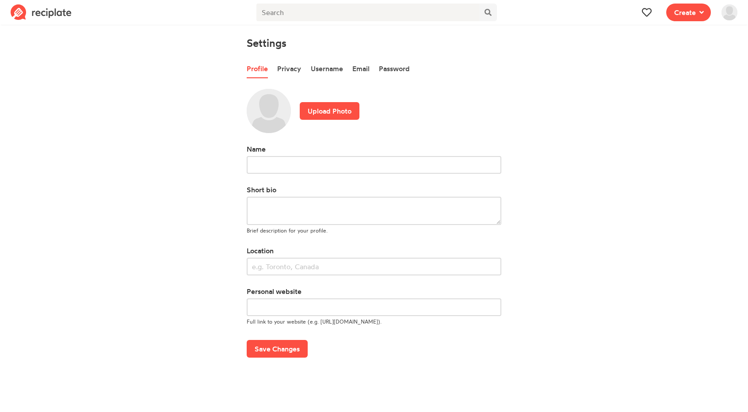
click at [722, 14] on img at bounding box center [729, 12] width 16 height 16
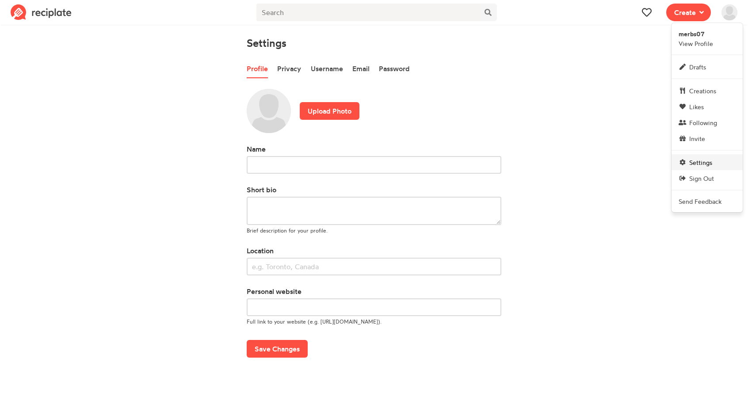
click at [694, 158] on span "Settings" at bounding box center [700, 162] width 23 height 9
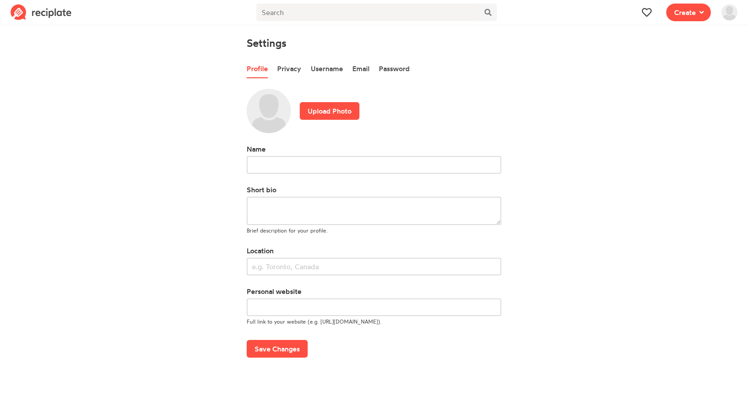
click at [30, 9] on img at bounding box center [41, 12] width 61 height 16
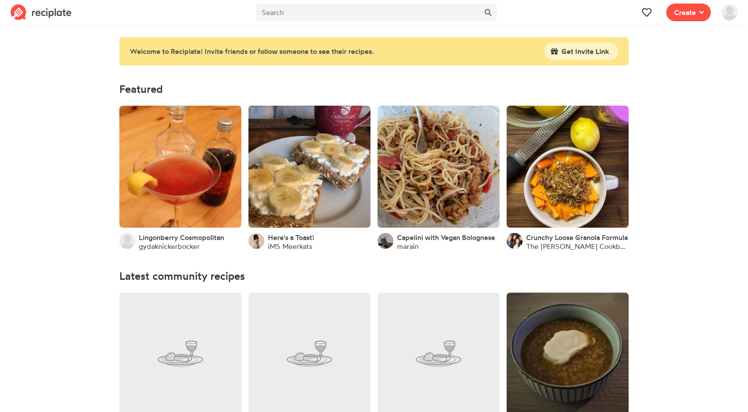
click at [34, 12] on img at bounding box center [41, 12] width 61 height 16
